Goal: Task Accomplishment & Management: Complete application form

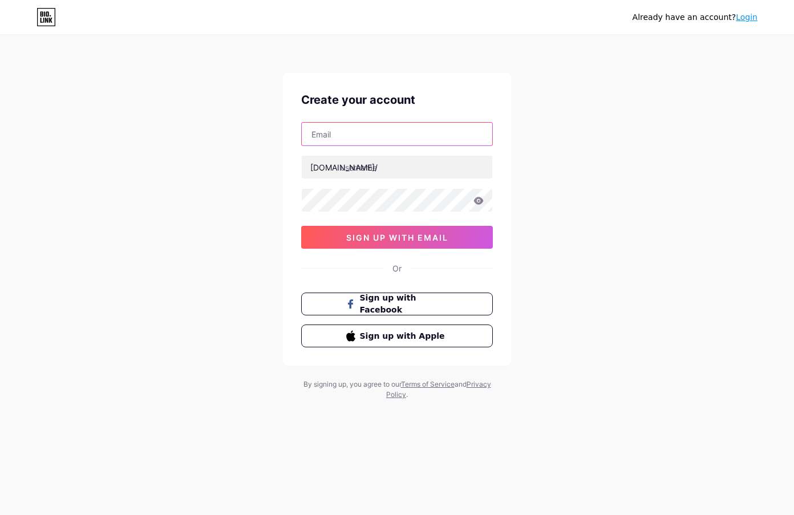
click at [338, 130] on input "text" at bounding box center [397, 134] width 190 height 23
type input "[EMAIL_ADDRESS][DOMAIN_NAME]"
click at [352, 178] on div "[EMAIL_ADDRESS][DOMAIN_NAME] [DOMAIN_NAME]/ 0cAFcWeA428NG0mw3tY3jz4ckyT19Q8Ufi4…" at bounding box center [397, 185] width 192 height 127
drag, startPoint x: 361, startPoint y: 169, endPoint x: 368, endPoint y: 182, distance: 15.6
click at [363, 173] on input "text" at bounding box center [397, 167] width 190 height 23
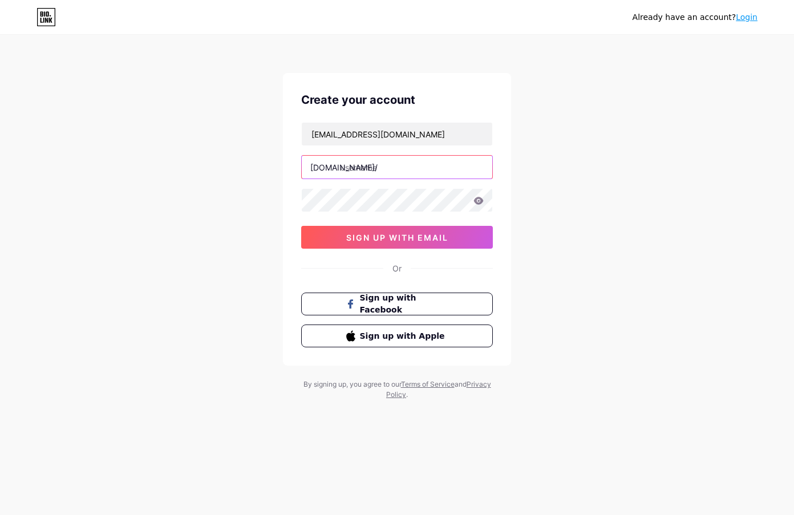
paste input "xoilac365tt"
drag, startPoint x: 378, startPoint y: 163, endPoint x: 368, endPoint y: 184, distance: 23.5
click at [379, 167] on input "xoilac365tt" at bounding box center [397, 167] width 190 height 23
type input "xoilac365tt"
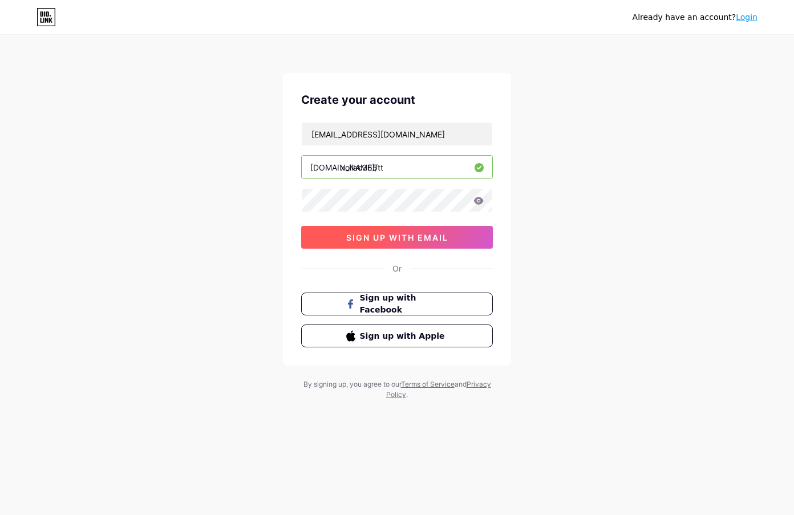
drag, startPoint x: 324, startPoint y: 237, endPoint x: 313, endPoint y: 235, distance: 10.9
click at [324, 237] on button "sign up with email" at bounding box center [397, 237] width 192 height 23
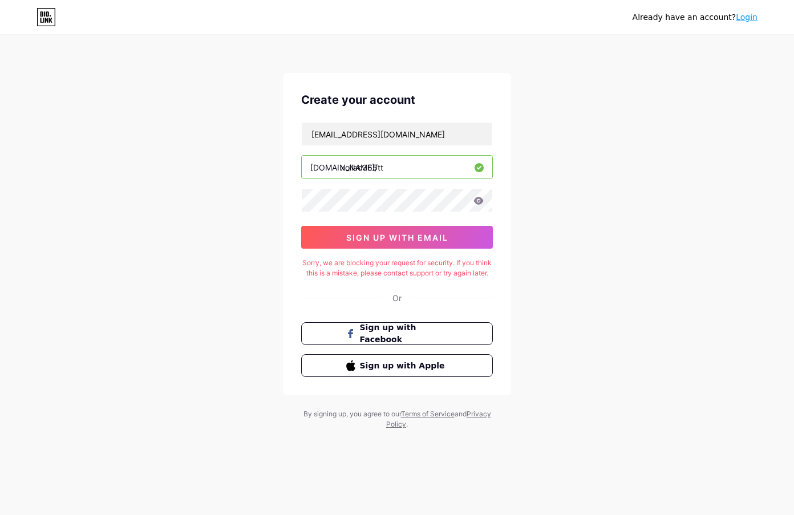
click at [331, 297] on div "Create your account [EMAIL_ADDRESS][DOMAIN_NAME] [DOMAIN_NAME]/ xoilac365tt 0cA…" at bounding box center [397, 234] width 228 height 322
click at [373, 237] on span "sign up with email" at bounding box center [397, 238] width 102 height 10
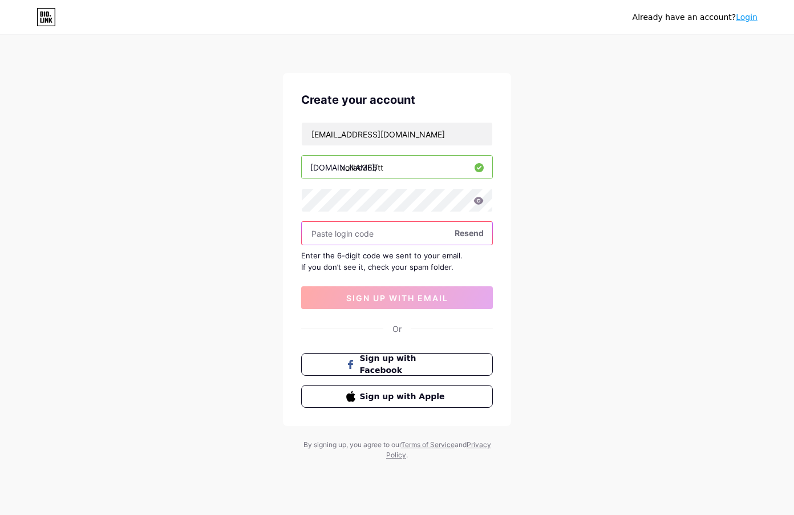
click at [333, 233] on input "text" at bounding box center [397, 233] width 190 height 23
paste input "557450"
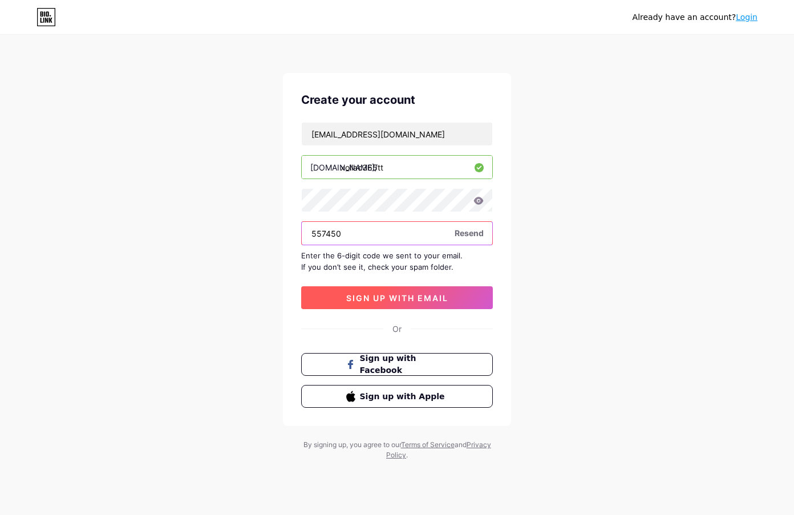
type input "557450"
click at [324, 299] on button "sign up with email" at bounding box center [397, 297] width 192 height 23
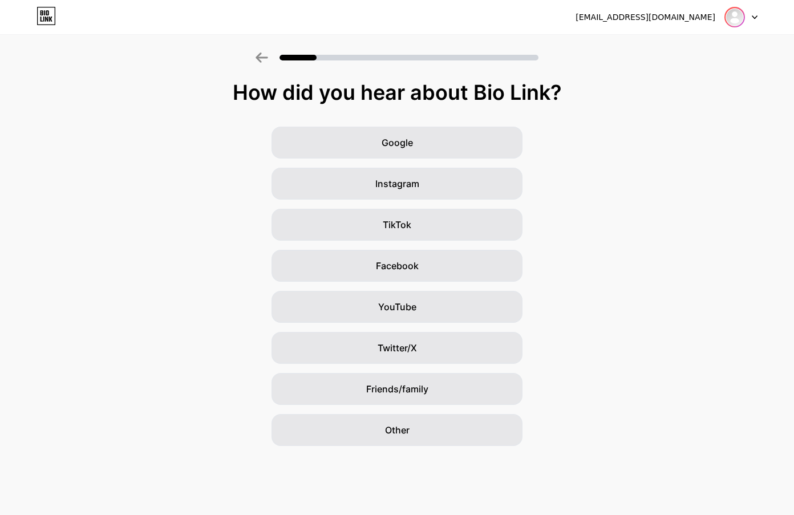
click at [730, 23] on img at bounding box center [734, 17] width 18 height 18
click at [412, 428] on div "Other" at bounding box center [396, 430] width 251 height 32
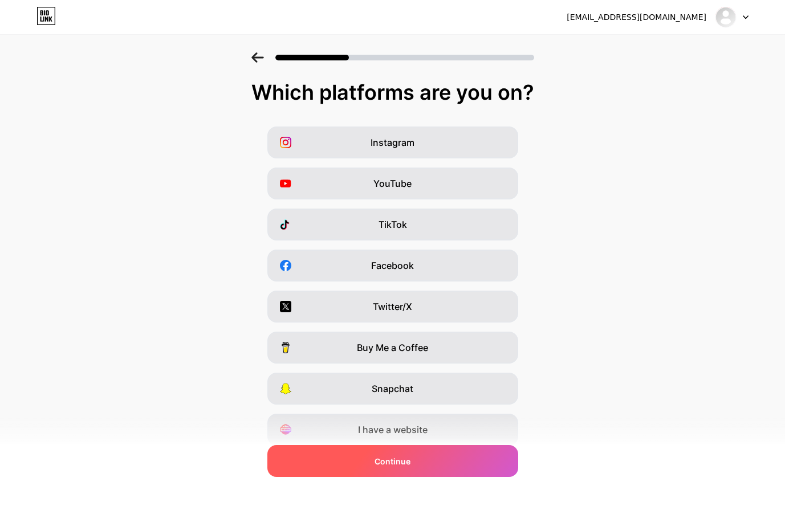
click at [397, 457] on span "Continue" at bounding box center [393, 462] width 36 height 12
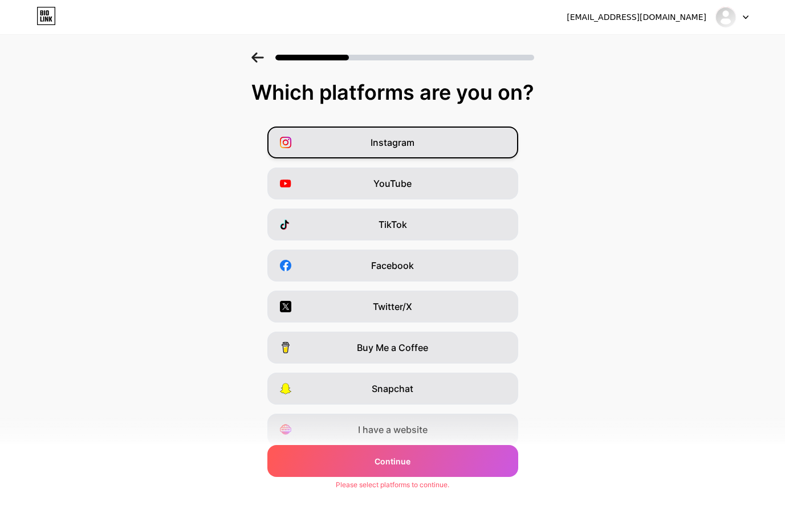
click at [383, 140] on span "Instagram" at bounding box center [393, 143] width 44 height 14
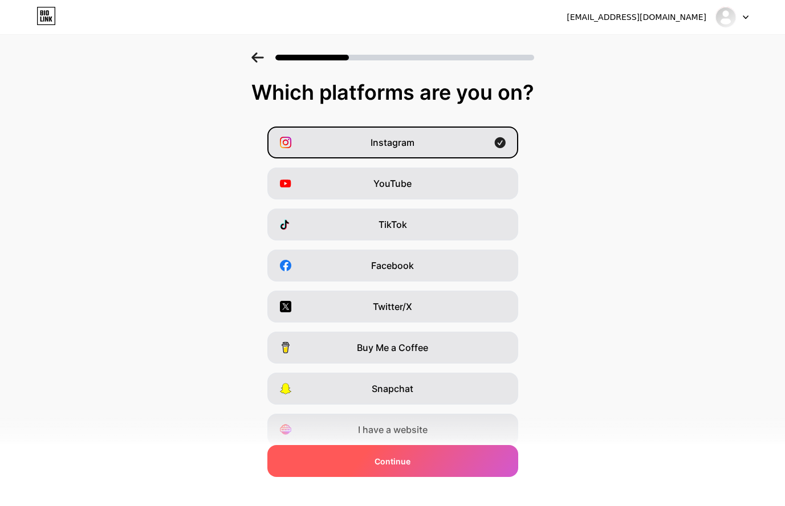
click at [421, 469] on div "Continue" at bounding box center [392, 461] width 251 height 32
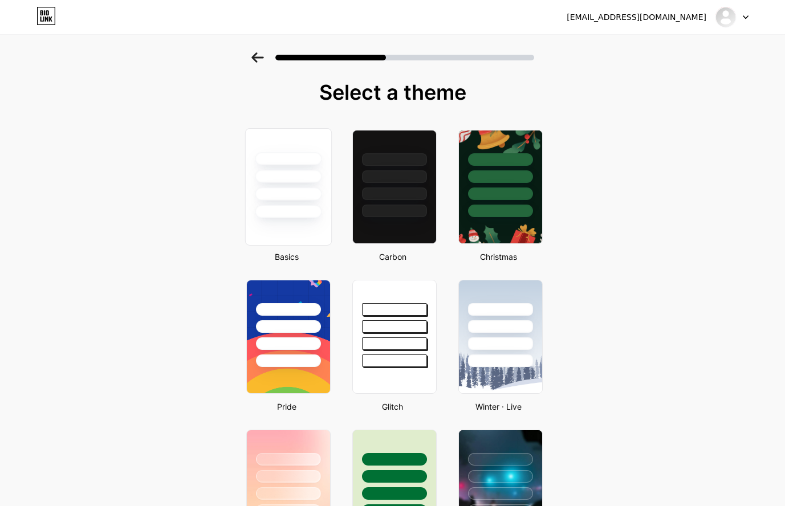
click at [289, 215] on div at bounding box center [288, 211] width 67 height 13
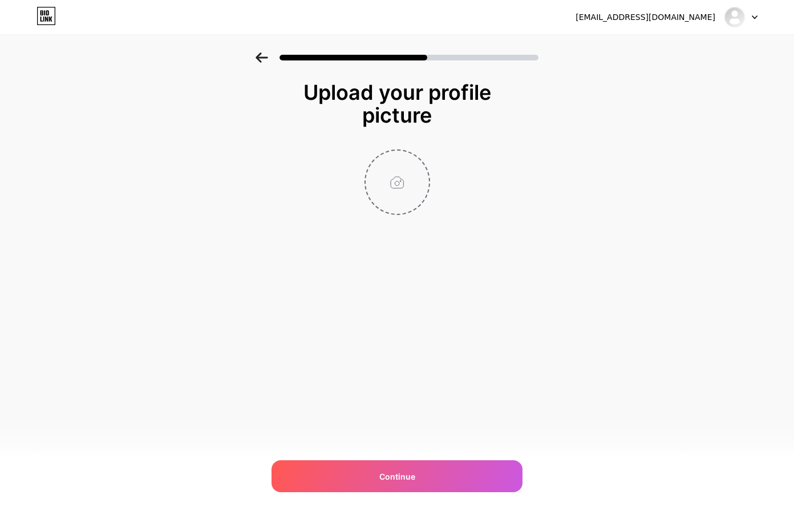
click at [394, 193] on input "file" at bounding box center [396, 182] width 63 height 63
type input "C:\fakepath\[PERSON_NAME].jpg"
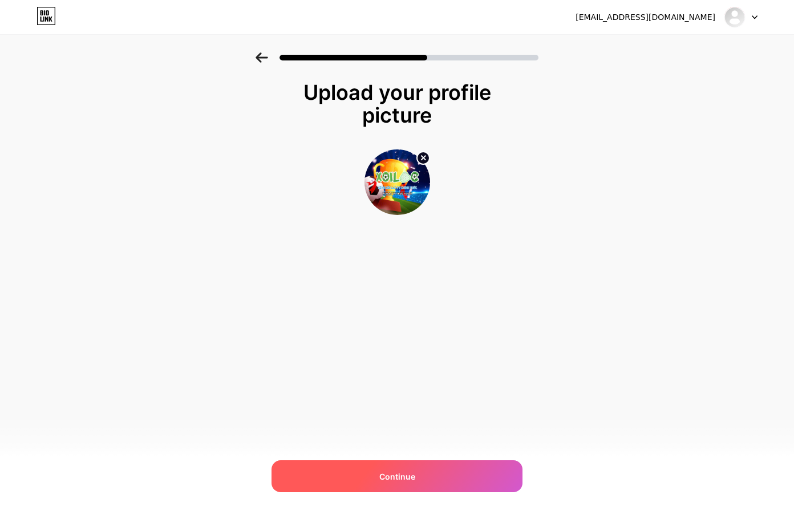
drag, startPoint x: 380, startPoint y: 472, endPoint x: 391, endPoint y: 471, distance: 11.4
click at [380, 472] on div "Continue" at bounding box center [396, 476] width 251 height 32
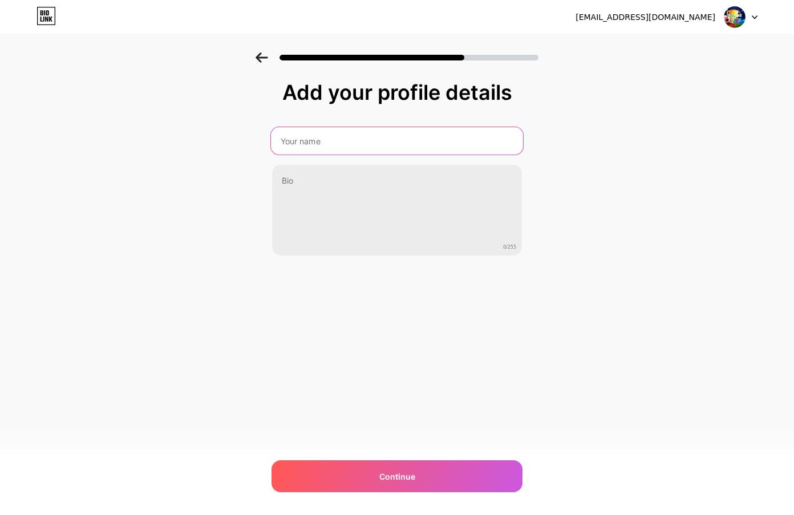
click at [324, 138] on input "text" at bounding box center [397, 140] width 252 height 27
type input "Xoilac TV Official"
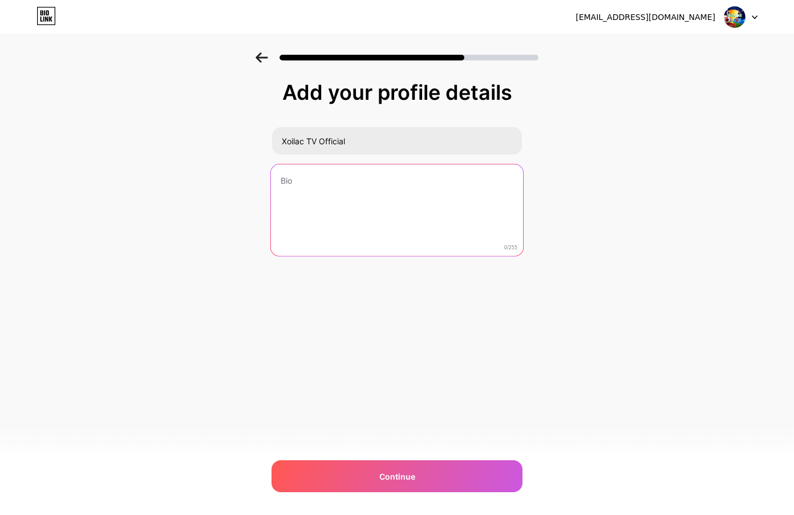
drag, startPoint x: 310, startPoint y: 189, endPoint x: 311, endPoint y: 197, distance: 8.2
click at [309, 190] on textarea at bounding box center [397, 210] width 252 height 93
click at [315, 190] on textarea at bounding box center [397, 211] width 250 height 92
paste textarea "Xoilac TV Official [PERSON_NAME] phát sóng [PERSON_NAME] bóng đá hàng đầu Việt …"
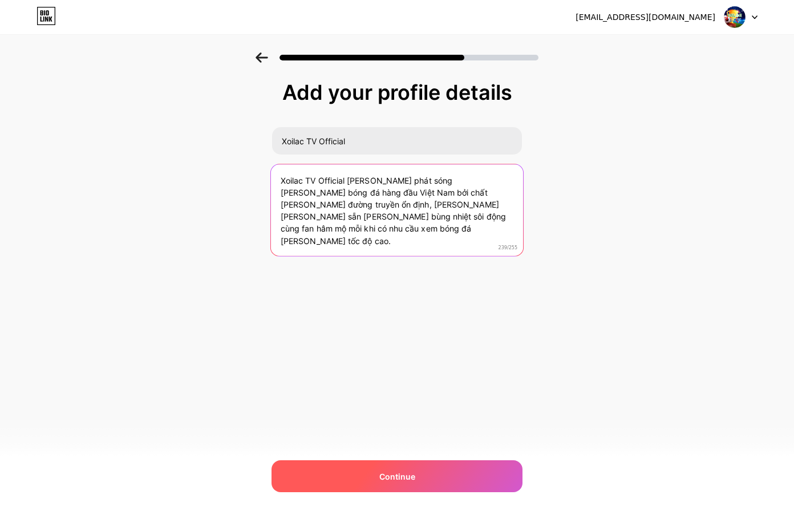
type textarea "Xoilac TV Official [PERSON_NAME] phát sóng [PERSON_NAME] bóng đá hàng đầu Việt …"
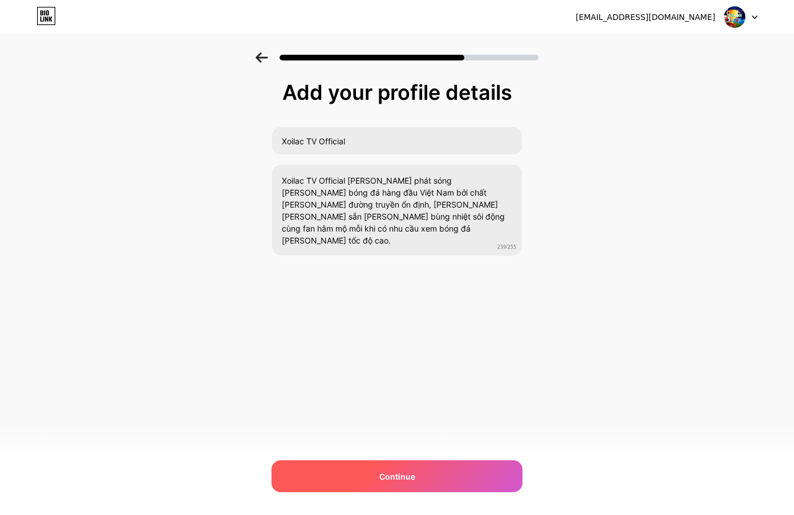
click at [381, 468] on div "Continue" at bounding box center [396, 476] width 251 height 32
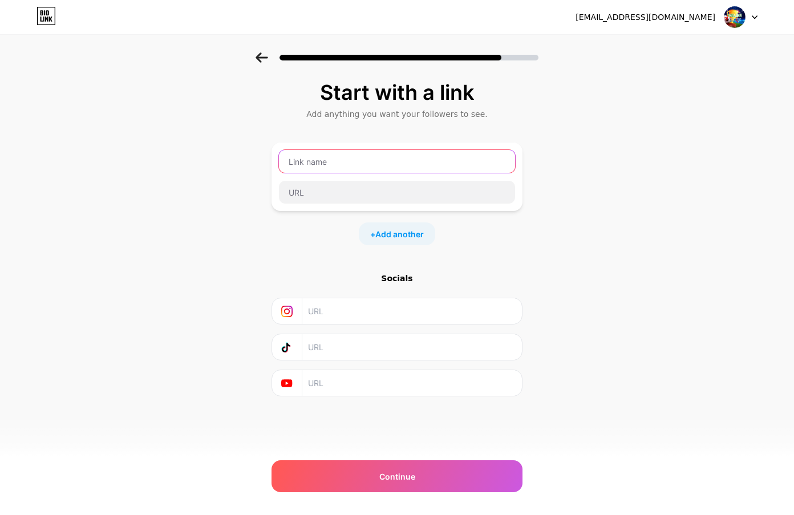
click at [316, 165] on input "text" at bounding box center [397, 161] width 236 height 23
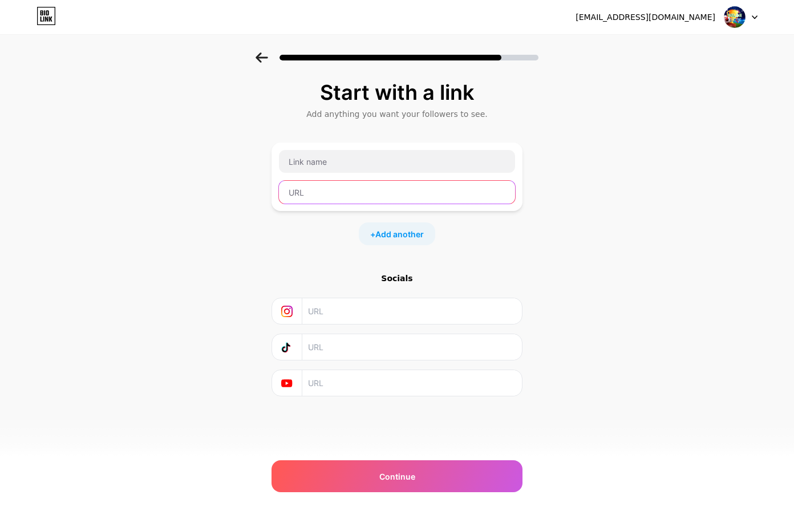
drag, startPoint x: 312, startPoint y: 196, endPoint x: 316, endPoint y: 208, distance: 12.1
click at [312, 198] on input "text" at bounding box center [397, 192] width 236 height 23
click at [311, 187] on input "text" at bounding box center [397, 192] width 236 height 23
paste input "[URL][DOMAIN_NAME]"
type input "[URL][DOMAIN_NAME]"
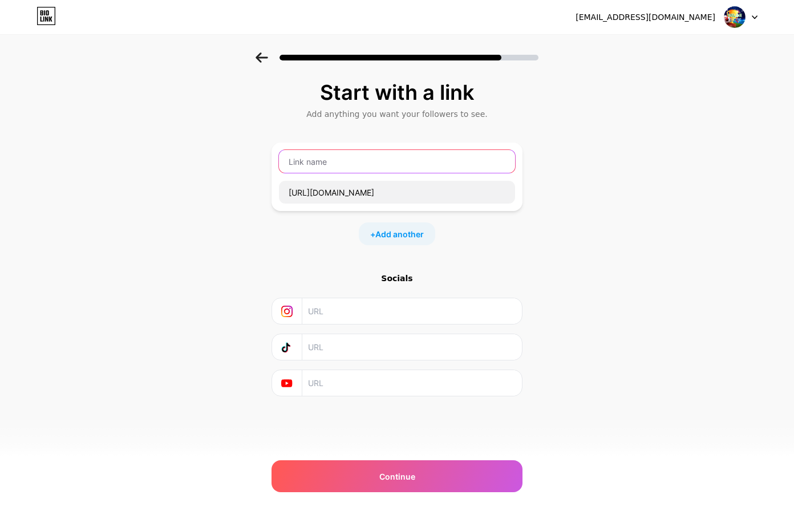
drag, startPoint x: 306, startPoint y: 163, endPoint x: 636, endPoint y: 184, distance: 331.4
click at [305, 162] on input "text" at bounding box center [397, 161] width 236 height 23
click at [345, 166] on input "text" at bounding box center [397, 161] width 236 height 23
paste input "website"
type input "website"
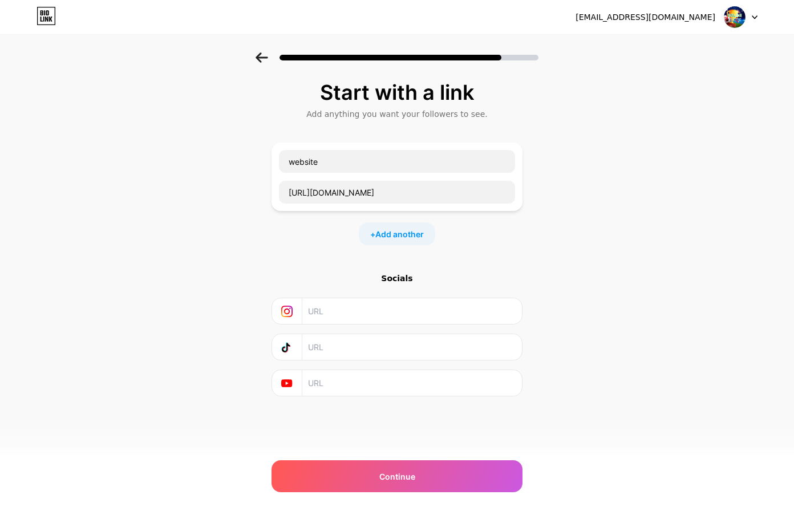
click at [379, 223] on div "+ Add another" at bounding box center [397, 233] width 76 height 23
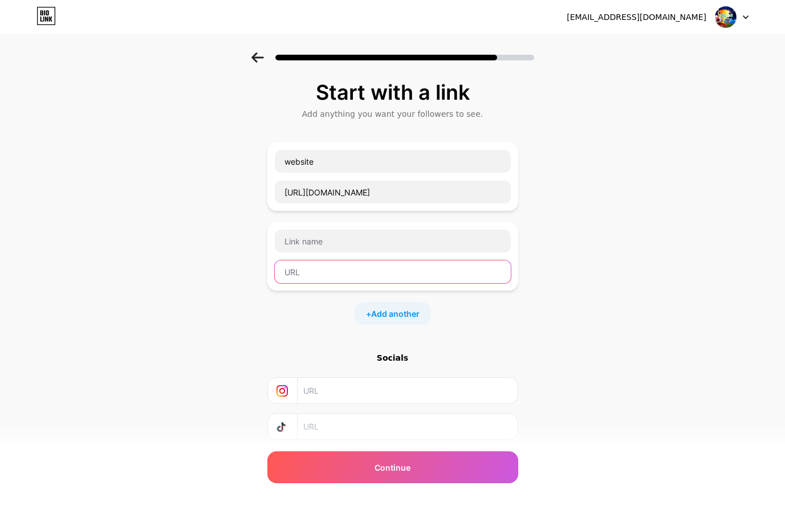
click at [302, 263] on input "text" at bounding box center [393, 272] width 236 height 23
paste input "[URL][DOMAIN_NAME]"
click at [329, 278] on input "[URL][DOMAIN_NAME]" at bounding box center [393, 272] width 236 height 23
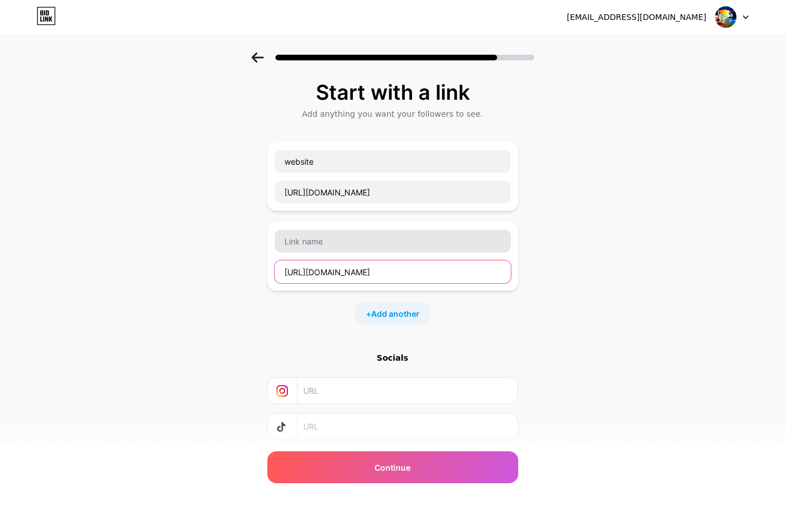
type input "[URL][DOMAIN_NAME]"
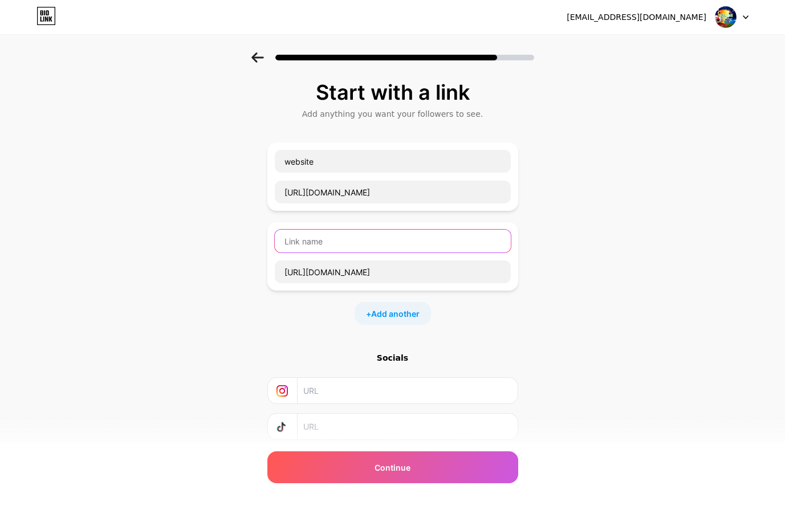
click at [323, 250] on input "text" at bounding box center [393, 241] width 236 height 23
paste input "twitter"
type input "twitter"
click at [380, 315] on span "Add another" at bounding box center [395, 314] width 48 height 12
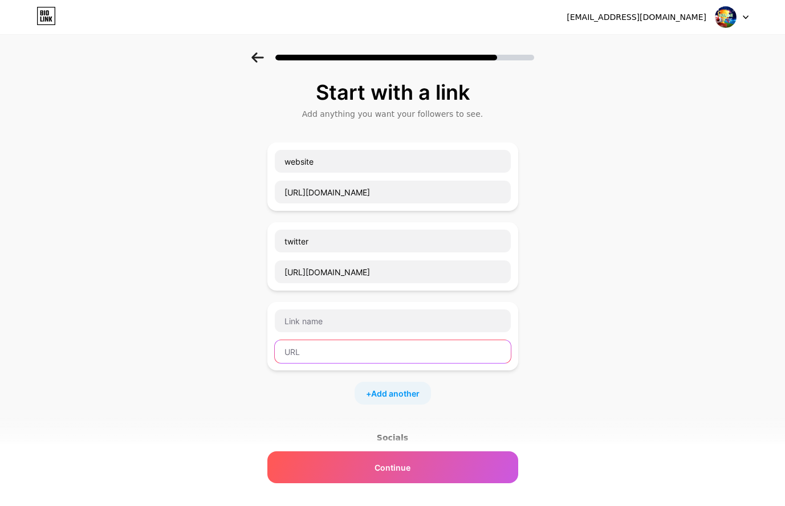
click at [306, 349] on input "text" at bounding box center [393, 351] width 236 height 23
paste input "[URL][DOMAIN_NAME]"
click at [339, 356] on input "[URL][DOMAIN_NAME]" at bounding box center [393, 351] width 236 height 23
type input "[URL][DOMAIN_NAME]"
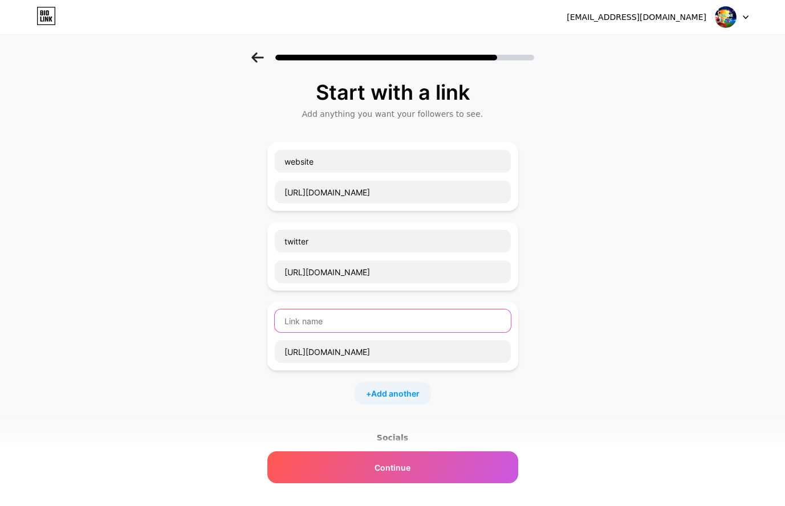
click at [315, 325] on input "text" at bounding box center [393, 321] width 236 height 23
paste input "linkedin"
type input "linkedin"
click at [382, 392] on span "Add another" at bounding box center [395, 394] width 48 height 12
click at [331, 437] on input "text" at bounding box center [393, 431] width 236 height 23
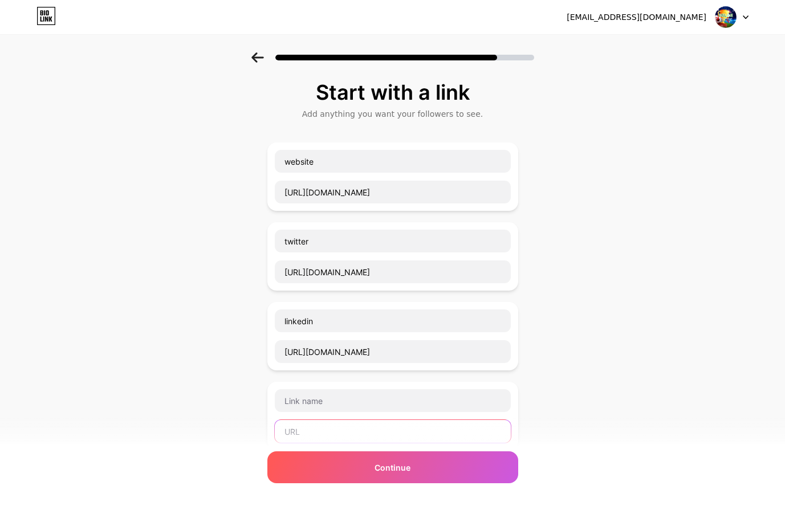
paste input "[URL][DOMAIN_NAME]"
click at [342, 436] on input "[URL][DOMAIN_NAME]" at bounding box center [393, 431] width 236 height 23
type input "[URL][DOMAIN_NAME]"
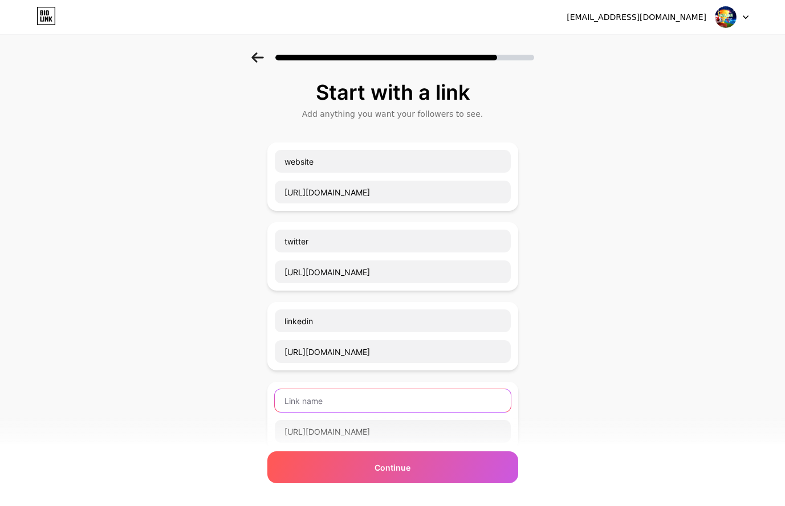
click at [330, 411] on input "text" at bounding box center [393, 400] width 236 height 23
paste input "facebook"
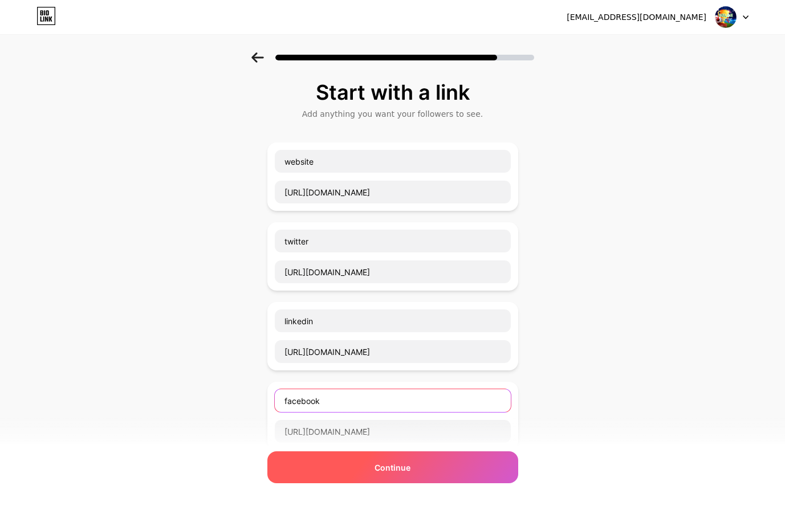
type input "facebook"
click at [326, 461] on div "Continue" at bounding box center [392, 468] width 251 height 32
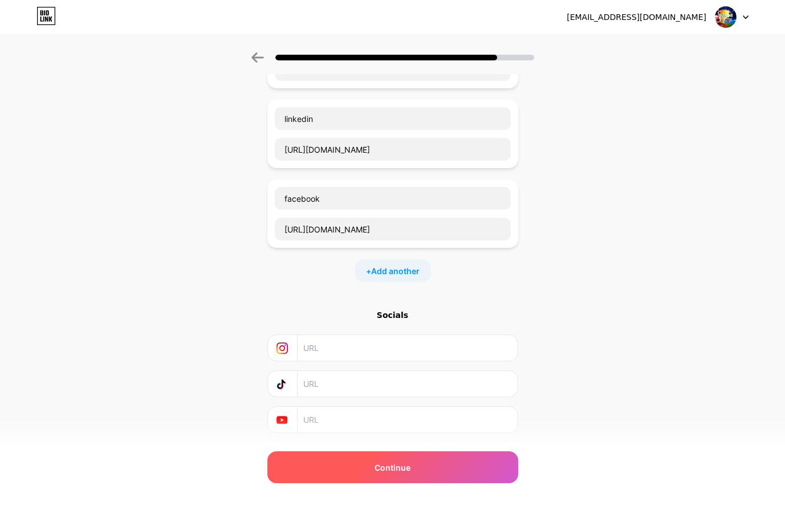
scroll to position [232, 0]
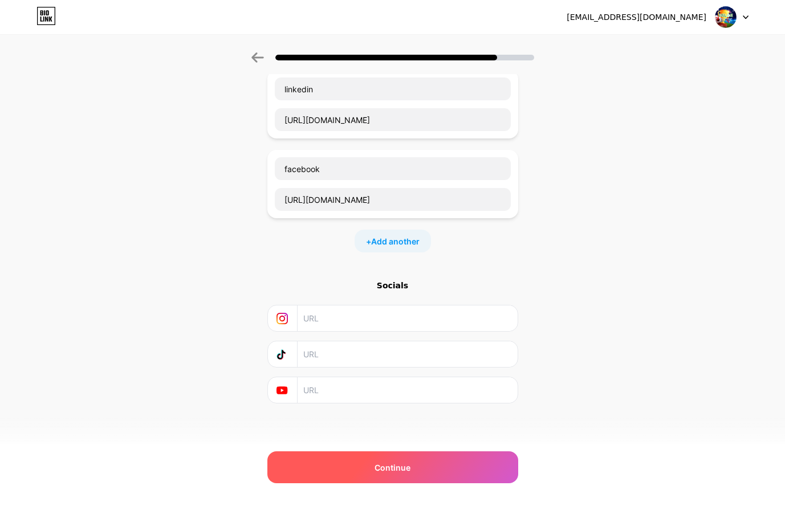
click at [391, 464] on span "Continue" at bounding box center [393, 468] width 36 height 12
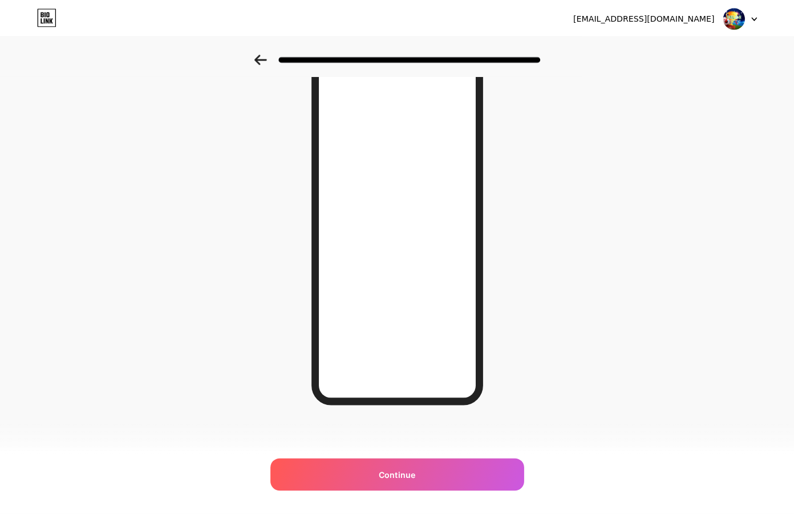
scroll to position [0, 0]
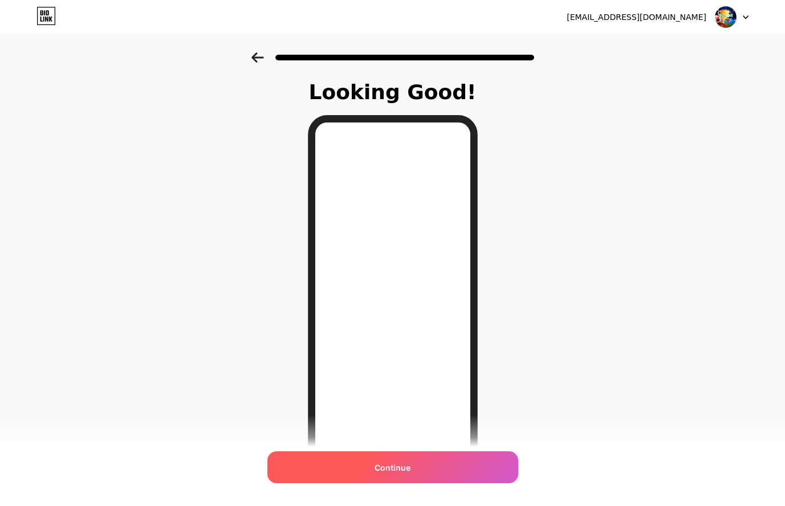
click at [367, 465] on div "Continue" at bounding box center [392, 468] width 251 height 32
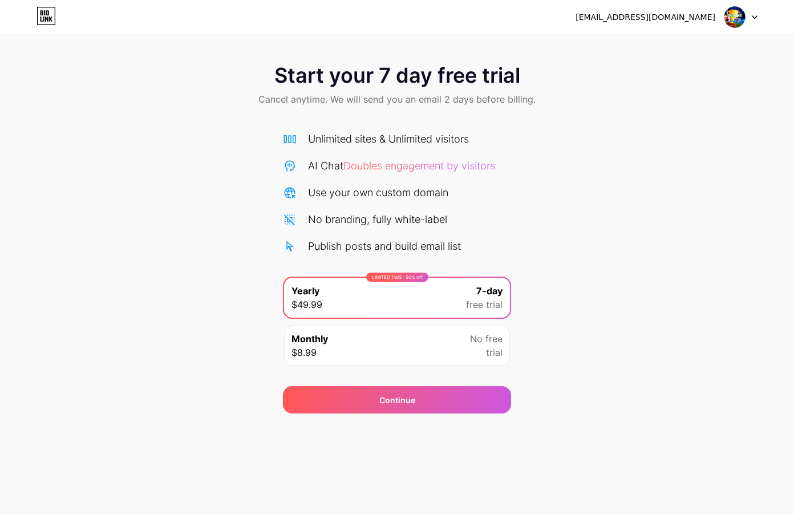
click at [171, 239] on div "Start your 7 day free trial Cancel anytime. We will send you an email 2 days be…" at bounding box center [397, 232] width 794 height 361
click at [177, 311] on div "Start your 7 day free trial Cancel anytime. We will send you an email 2 days be…" at bounding box center [397, 232] width 794 height 361
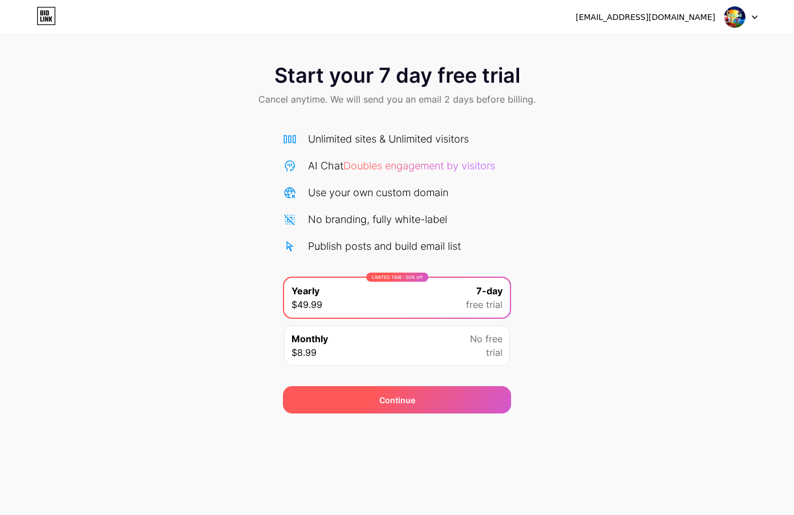
drag, startPoint x: 388, startPoint y: 404, endPoint x: 379, endPoint y: 403, distance: 9.3
click at [386, 404] on span "Continue" at bounding box center [397, 400] width 36 height 12
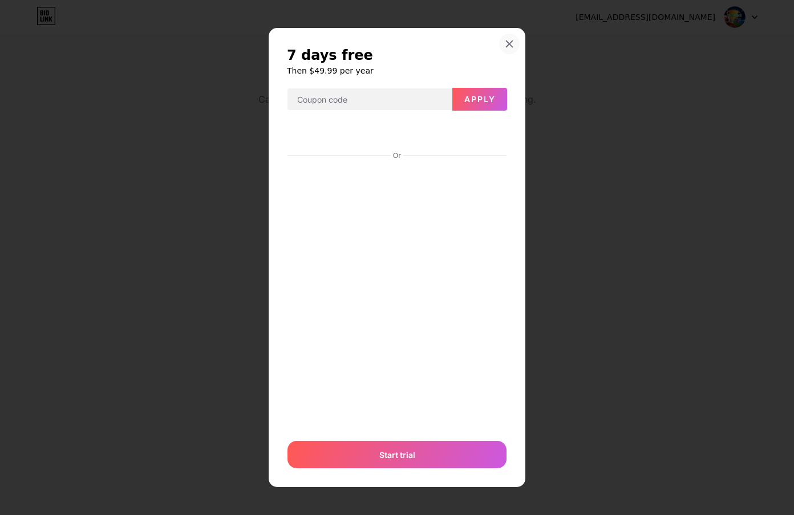
click at [512, 45] on icon at bounding box center [509, 43] width 9 height 9
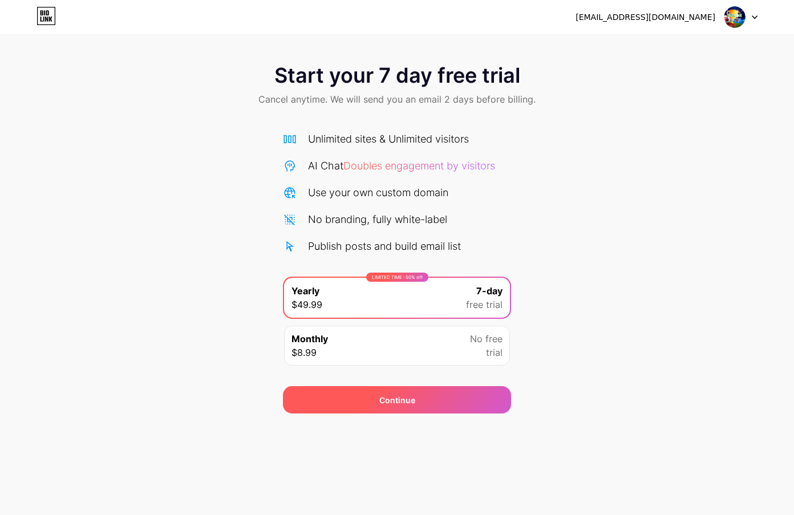
click at [399, 407] on div "Continue" at bounding box center [397, 399] width 228 height 27
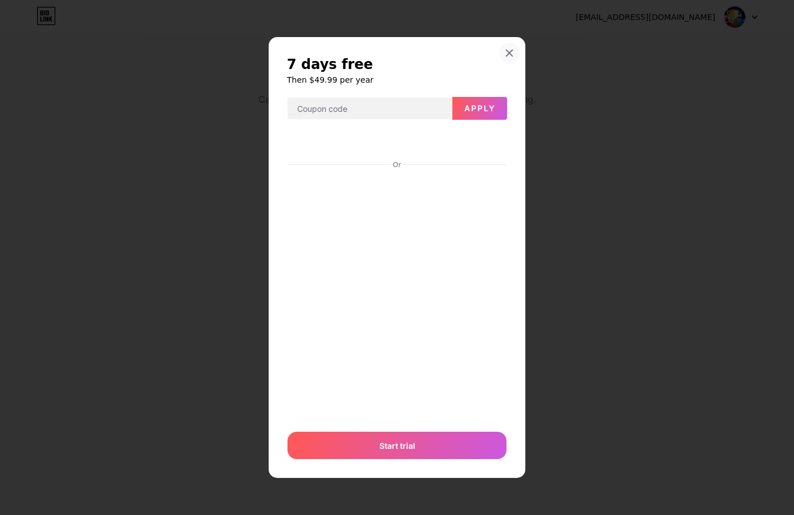
click at [506, 58] on div at bounding box center [509, 53] width 21 height 21
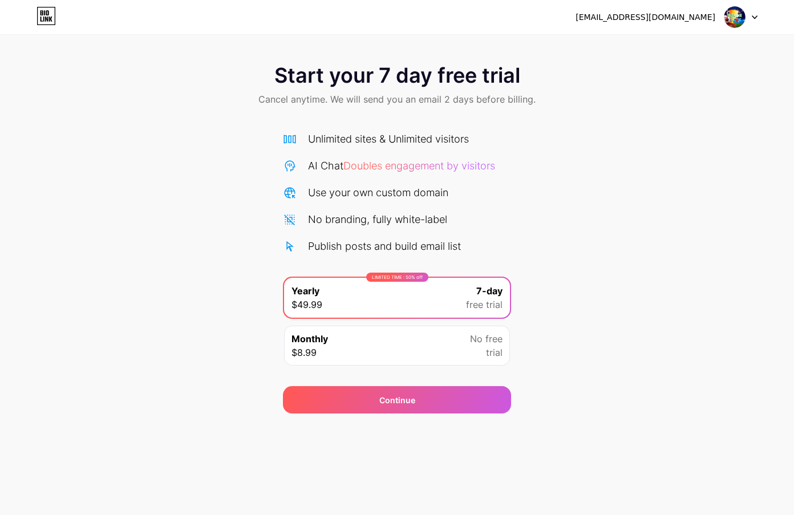
click at [40, 17] on icon at bounding box center [45, 16] width 19 height 18
click at [725, 15] on img at bounding box center [735, 17] width 22 height 22
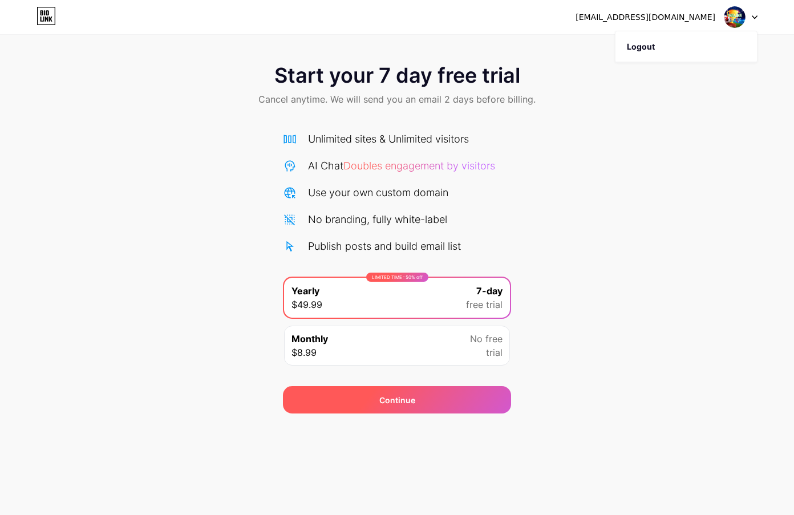
click at [392, 407] on div "Continue" at bounding box center [397, 399] width 228 height 27
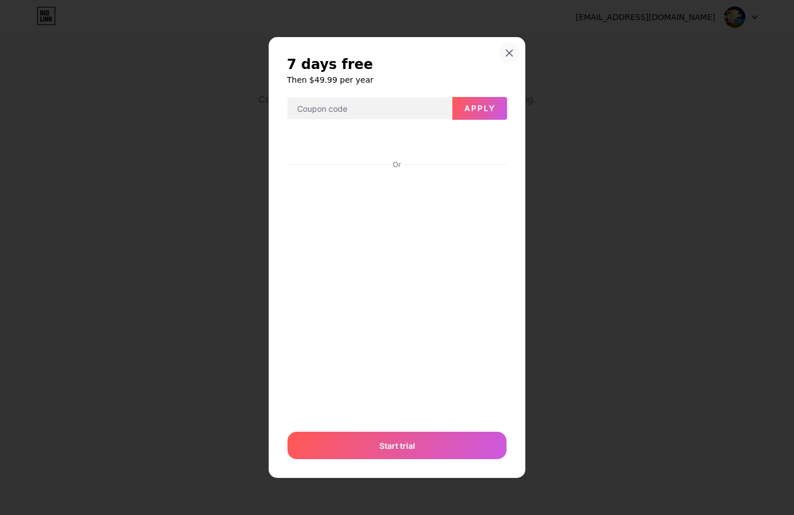
drag, startPoint x: 513, startPoint y: 42, endPoint x: 527, endPoint y: 0, distance: 44.7
click at [512, 43] on div at bounding box center [509, 53] width 21 height 21
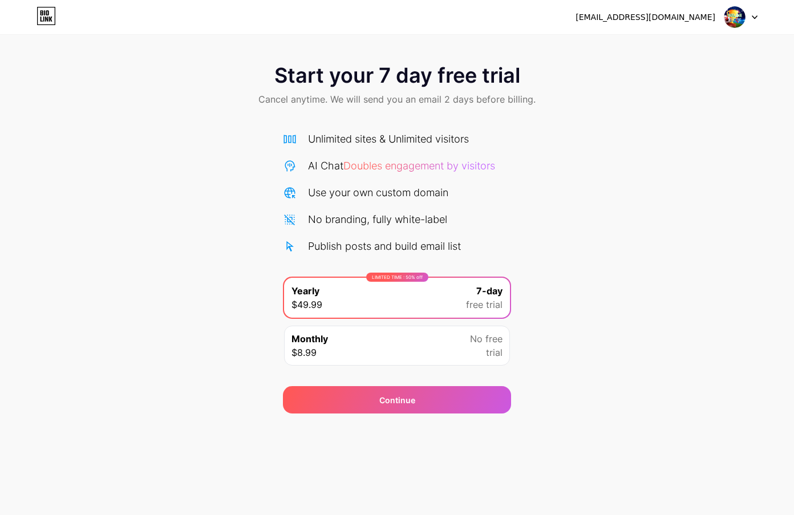
drag, startPoint x: 51, startPoint y: 17, endPoint x: 70, endPoint y: 9, distance: 20.7
click at [50, 17] on icon at bounding box center [45, 16] width 19 height 18
